Goal: Find specific page/section: Find specific page/section

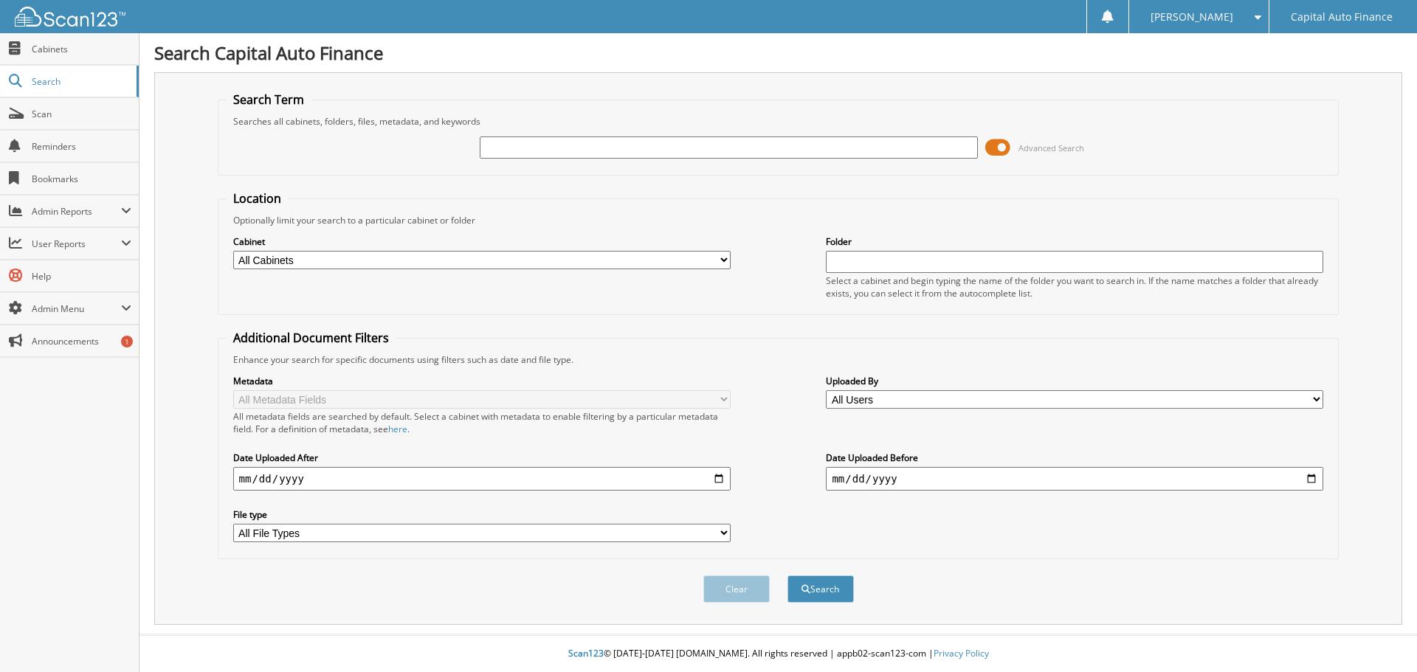
click at [1001, 147] on span at bounding box center [997, 148] width 25 height 22
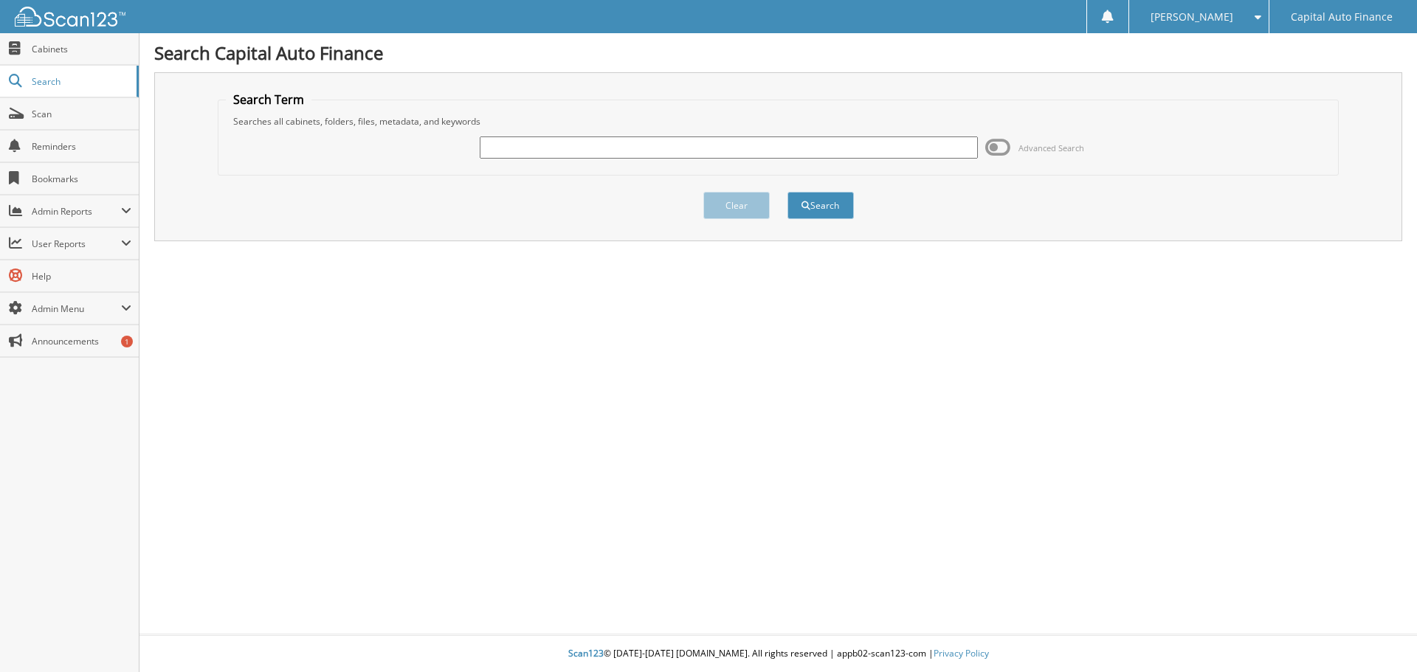
click at [591, 149] on input "text" at bounding box center [728, 148] width 497 height 22
paste input "18399951"
type input "18399951"
click at [823, 207] on button "Search" at bounding box center [820, 205] width 66 height 27
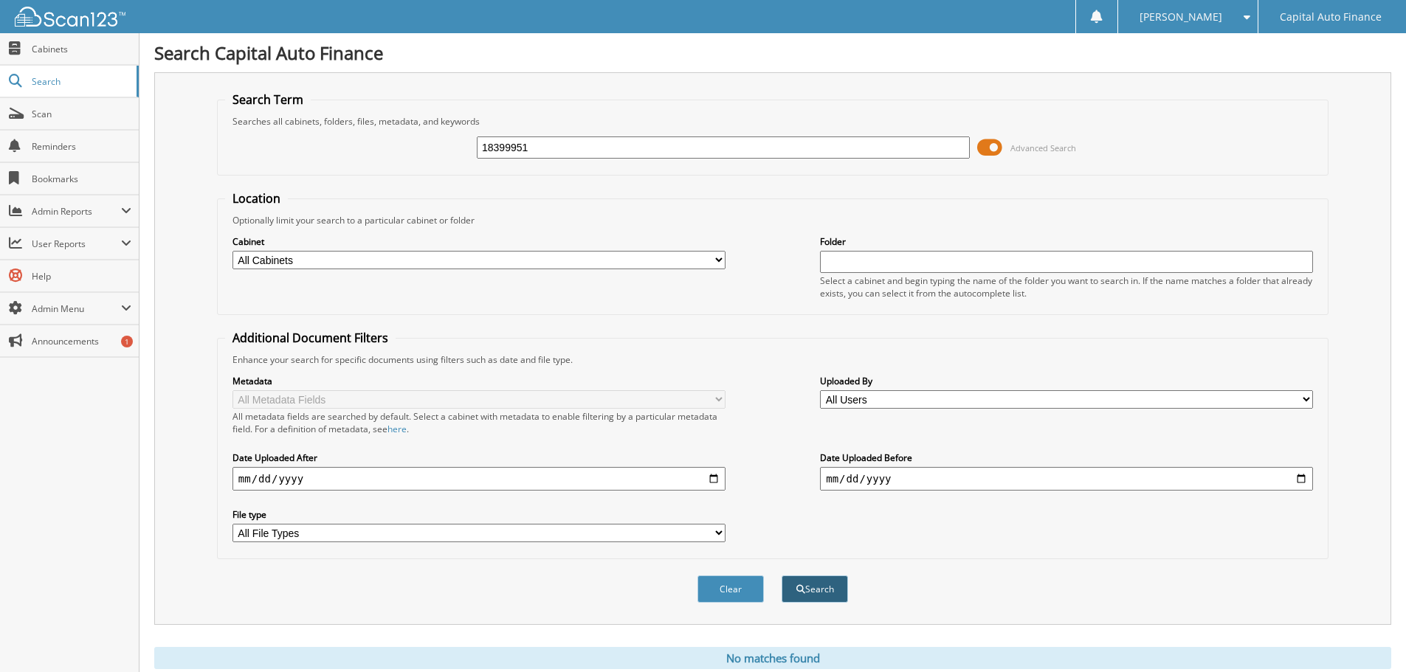
click at [813, 593] on button "Search" at bounding box center [814, 589] width 66 height 27
